Goal: Find specific page/section: Find specific page/section

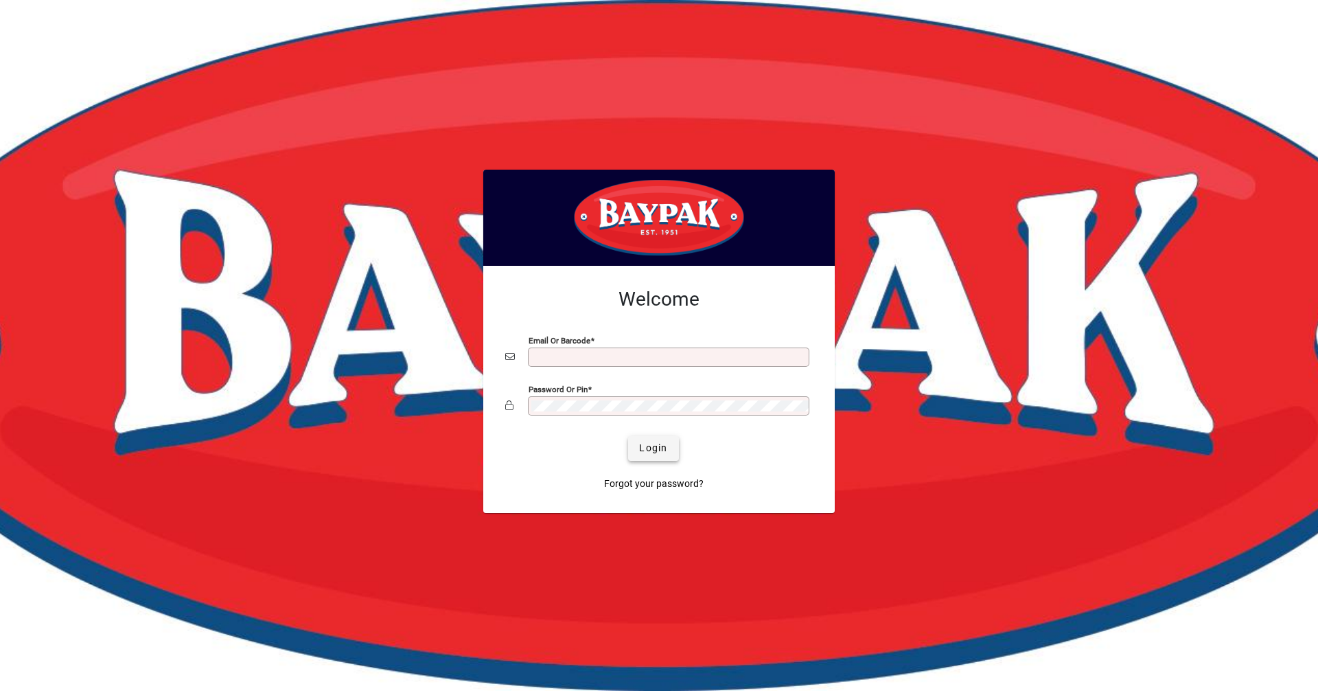
type input "**********"
click at [639, 446] on span "Login" at bounding box center [653, 448] width 28 height 14
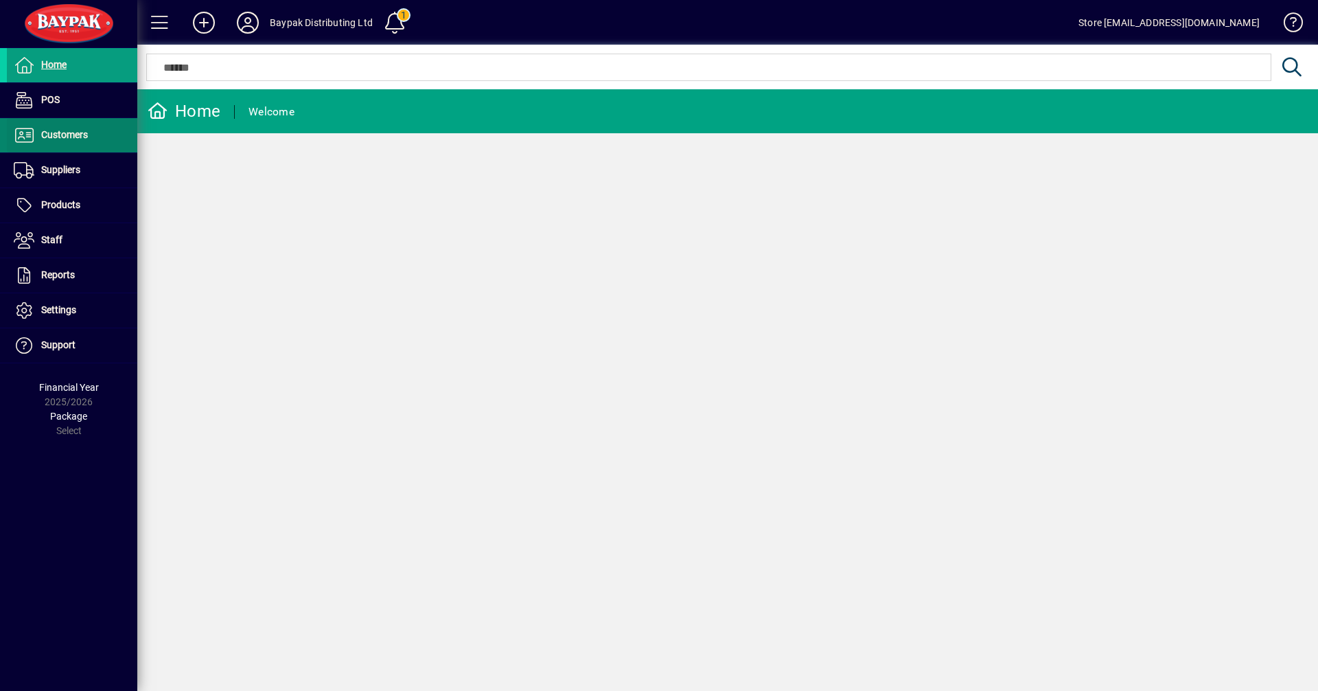
click at [56, 133] on span "Customers" at bounding box center [64, 134] width 47 height 11
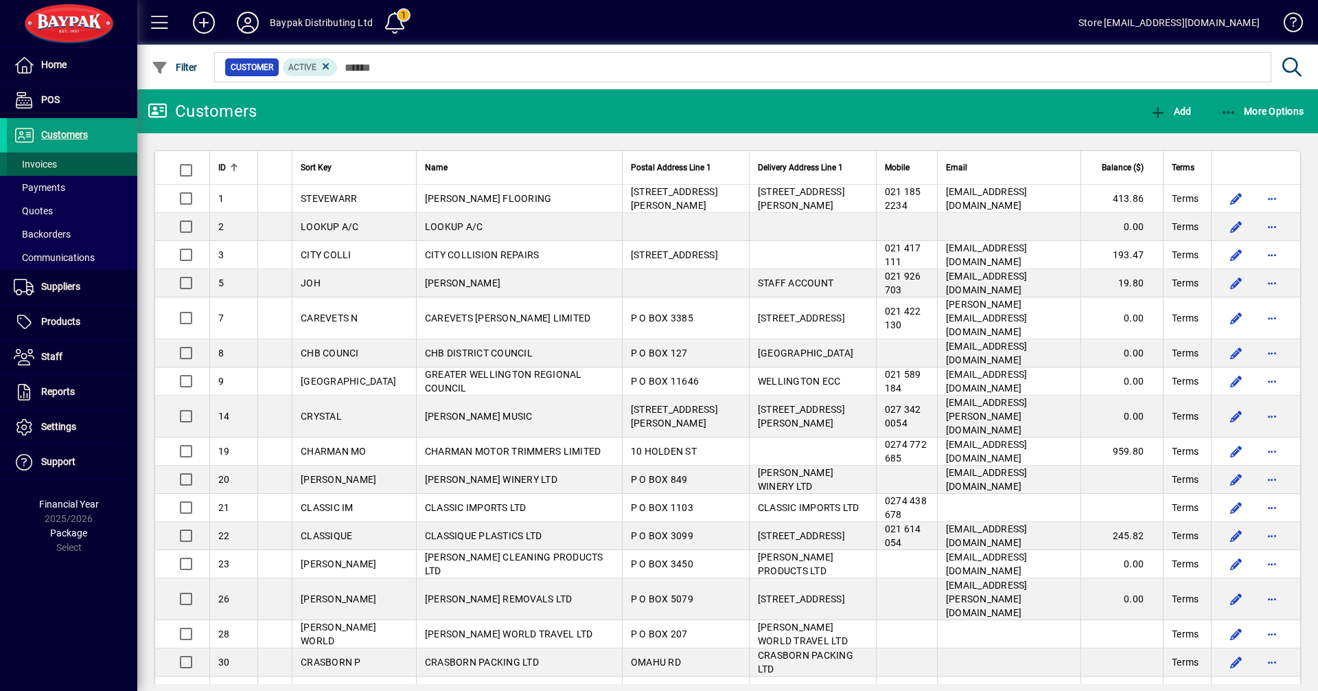
click at [45, 165] on span "Invoices" at bounding box center [35, 164] width 43 height 11
